Goal: Task Accomplishment & Management: Use online tool/utility

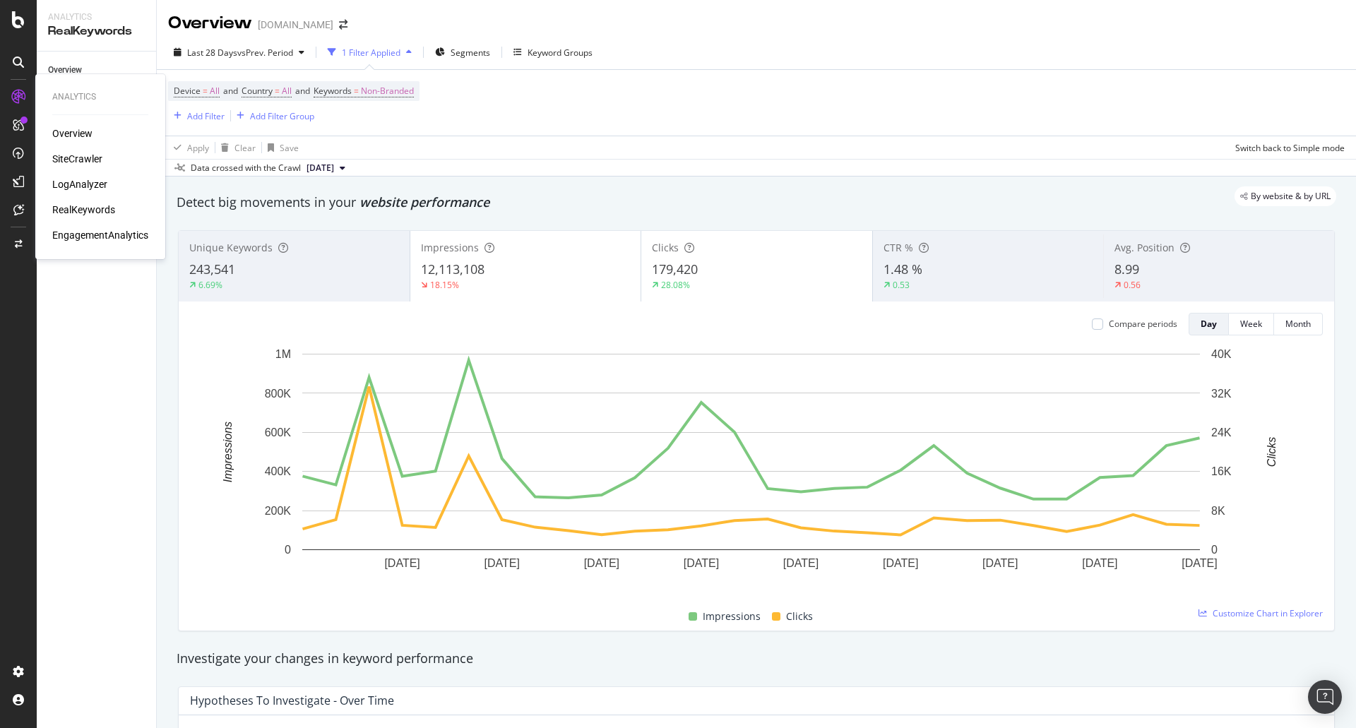
click at [72, 182] on div "LogAnalyzer" at bounding box center [79, 184] width 55 height 14
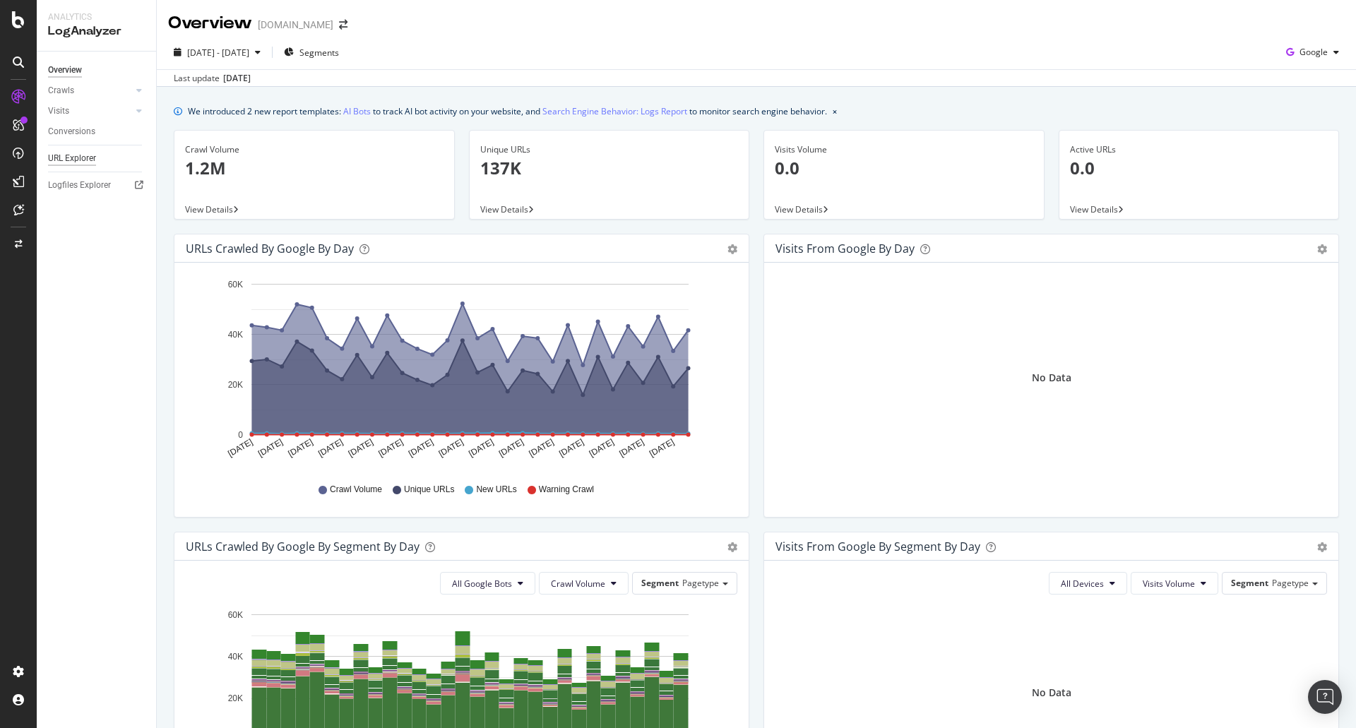
click at [78, 153] on div "URL Explorer" at bounding box center [72, 158] width 48 height 15
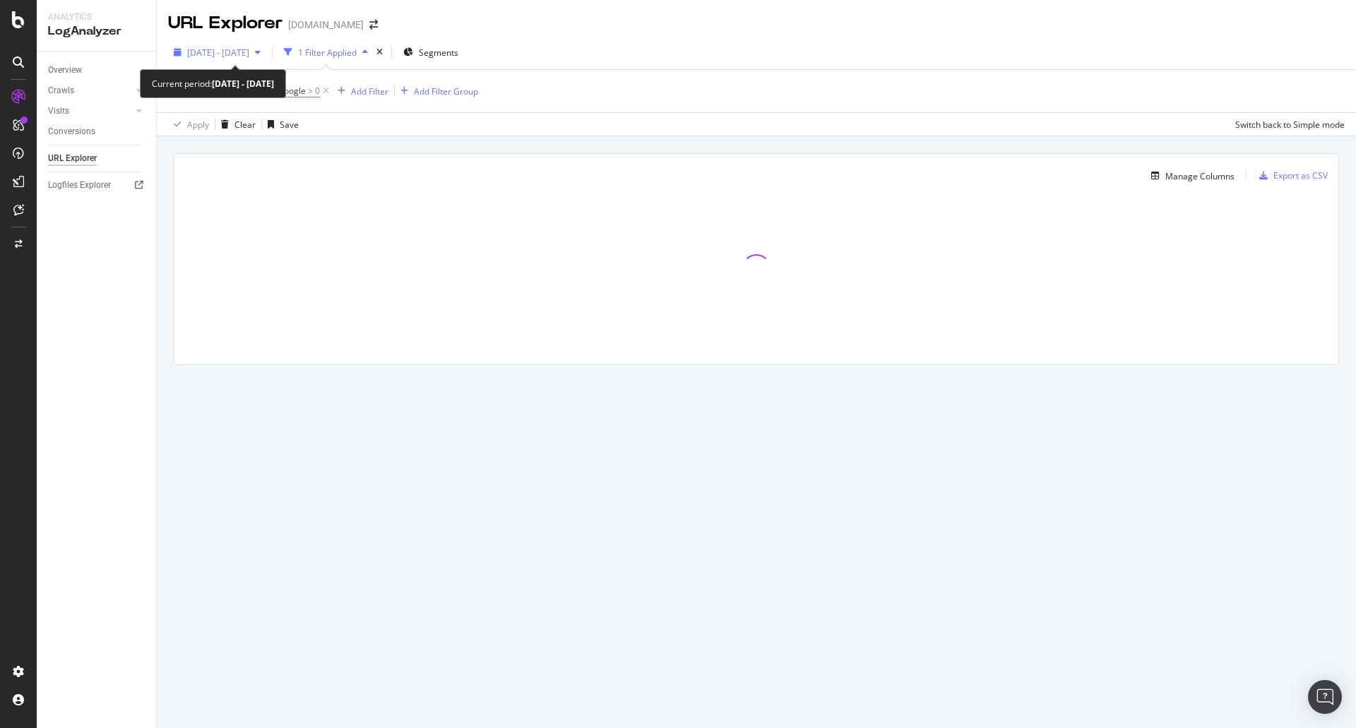
click at [249, 54] on span "[DATE] - [DATE]" at bounding box center [218, 53] width 62 height 12
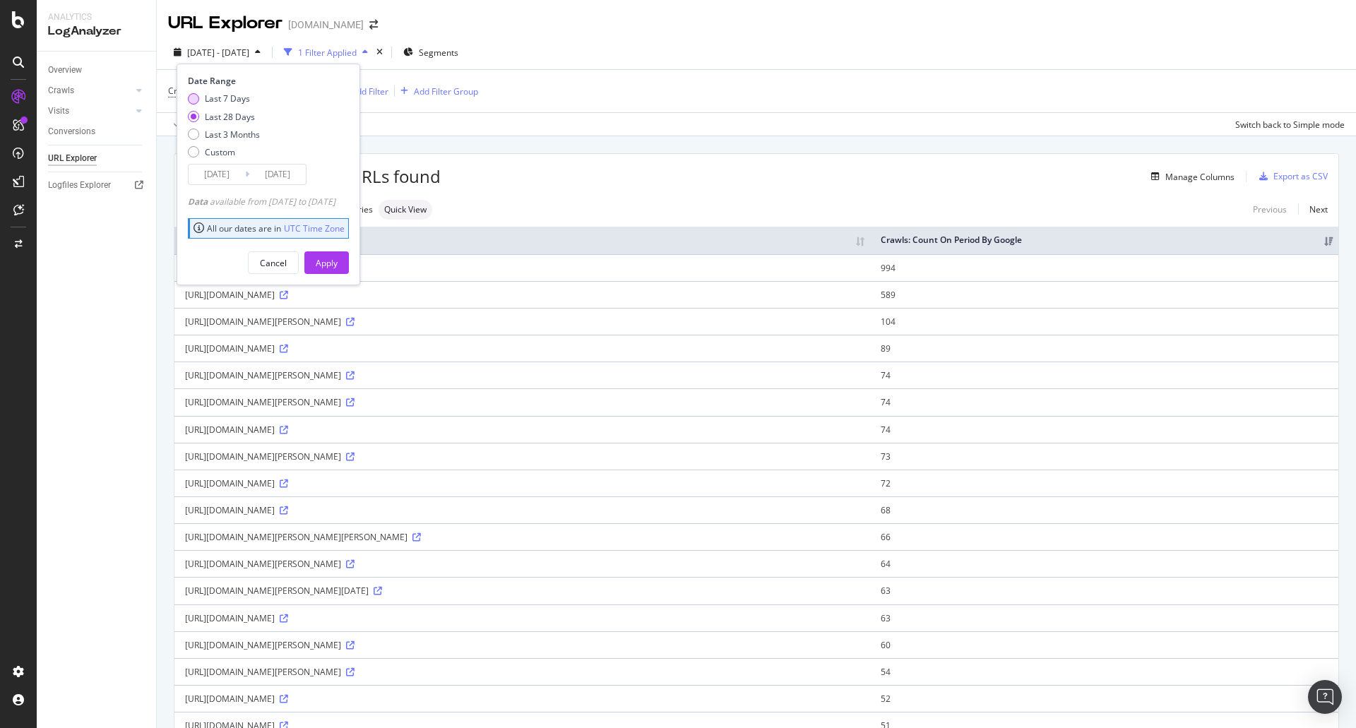
click at [194, 100] on div "Last 7 Days" at bounding box center [193, 98] width 11 height 11
type input "[DATE]"
click at [338, 263] on div "Apply" at bounding box center [327, 263] width 22 height 12
